Goal: Task Accomplishment & Management: Manage account settings

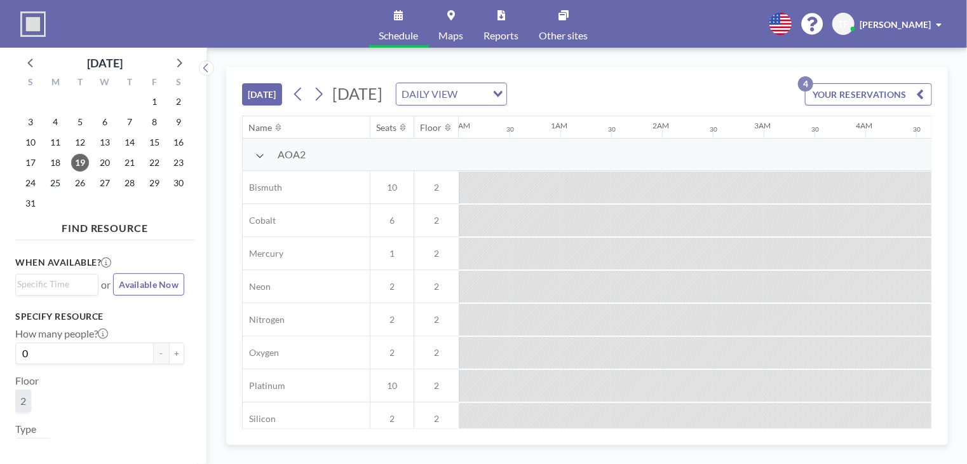
scroll to position [0, 1016]
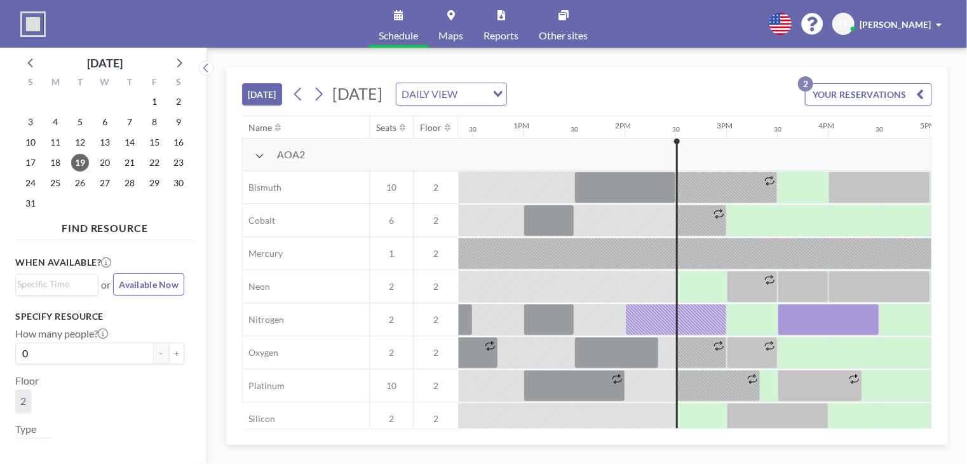
scroll to position [0, 1423]
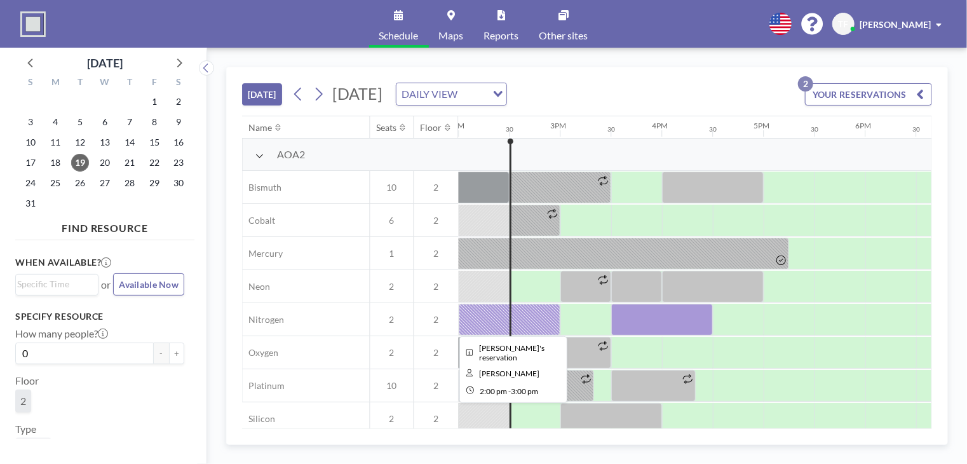
click at [536, 318] on div at bounding box center [510, 320] width 102 height 32
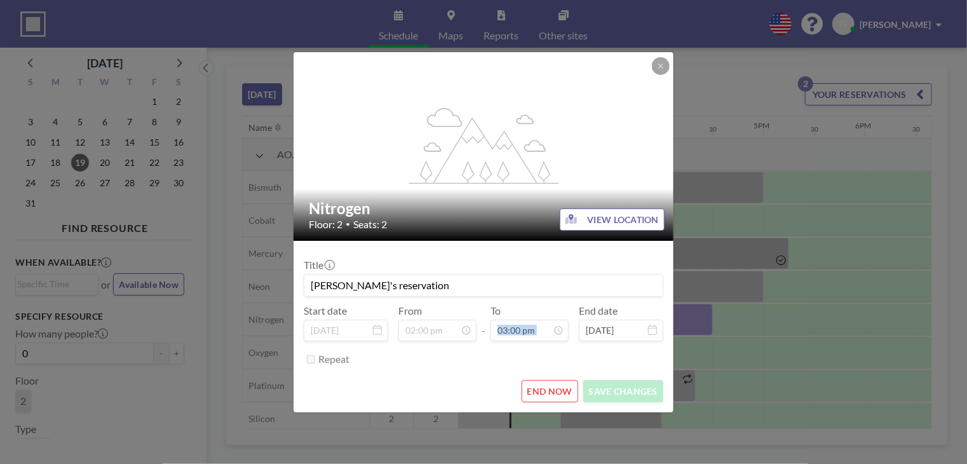
click at [536, 318] on div "To 03:00 pm" at bounding box center [529, 322] width 78 height 37
click at [551, 388] on button "END NOW" at bounding box center [549, 391] width 57 height 22
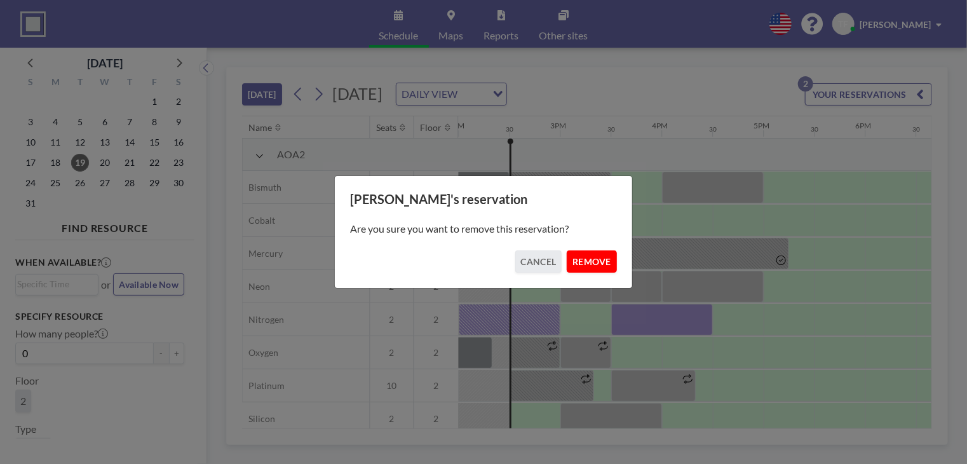
click at [597, 259] on button "REMOVE" at bounding box center [591, 261] width 50 height 22
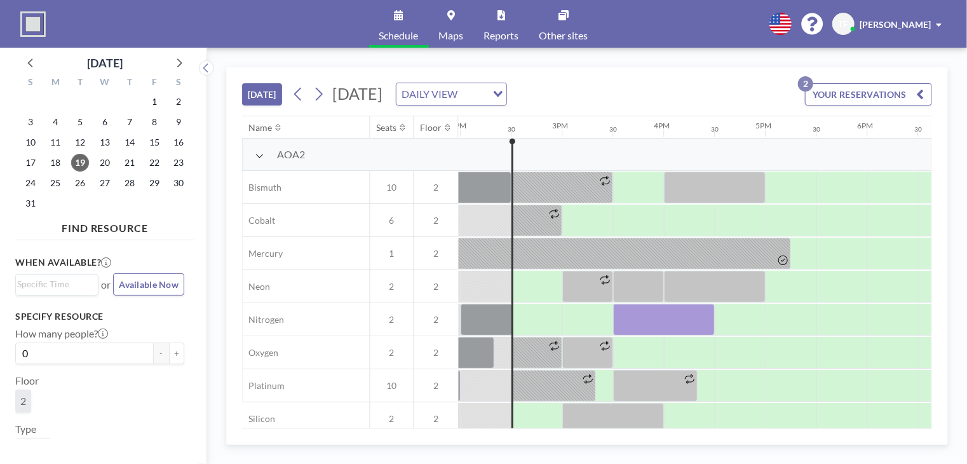
scroll to position [0, 1423]
